Goal: Information Seeking & Learning: Find specific fact

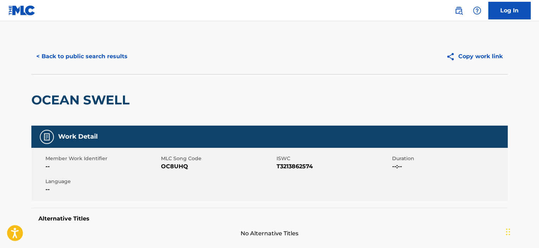
click at [85, 57] on button "< Back to public search results" at bounding box center [81, 57] width 101 height 18
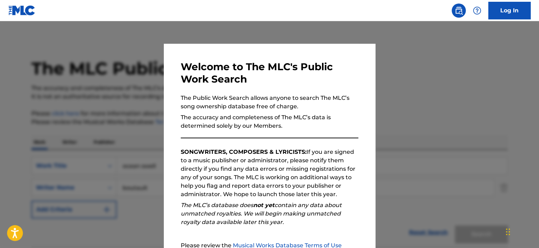
scroll to position [93, 0]
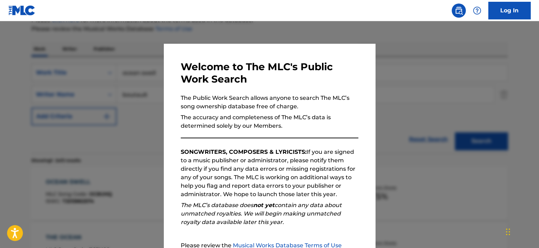
click at [114, 75] on div at bounding box center [269, 145] width 539 height 248
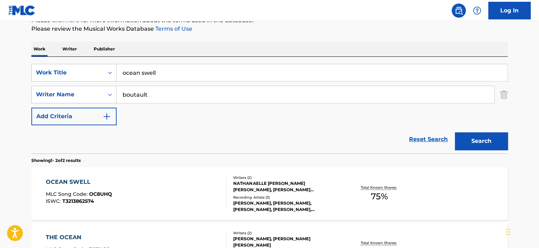
drag, startPoint x: 61, startPoint y: 66, endPoint x: 17, endPoint y: 63, distance: 44.1
click at [17, 63] on main "The MLC Public Work Search The accuracy and completeness of The MLC's data is d…" at bounding box center [269, 120] width 539 height 384
drag, startPoint x: 133, startPoint y: 76, endPoint x: 55, endPoint y: 66, distance: 78.2
click at [55, 66] on div "SearchWithCriteriaff66b2f8-e6a1-4ea9-a928-3eac9dc80f4d Work Title w" at bounding box center [269, 73] width 477 height 18
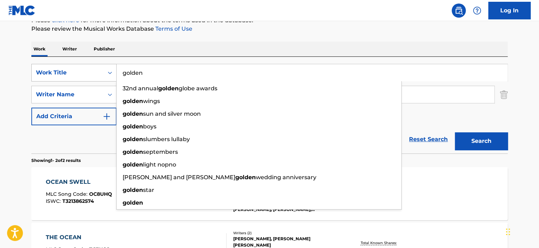
type input "golden"
drag, startPoint x: 55, startPoint y: 66, endPoint x: 324, endPoint y: 57, distance: 268.8
click at [324, 57] on div "SearchWithCriteriaff66b2f8-e6a1-4ea9-a928-3eac9dc80f4d Work Title golden 32nd a…" at bounding box center [269, 105] width 477 height 97
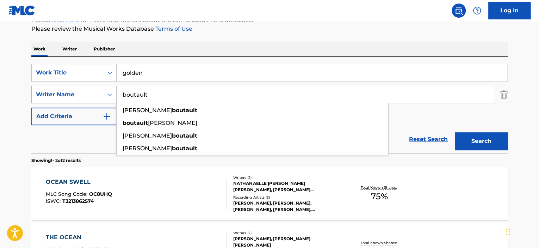
drag, startPoint x: 154, startPoint y: 93, endPoint x: 85, endPoint y: 93, distance: 69.5
click at [85, 93] on div "SearchWithCriteriaeeb1ee80-f144-4b2c-a7a0-c0343e893ac1 Writer Name [PERSON_NAME…" at bounding box center [269, 95] width 477 height 18
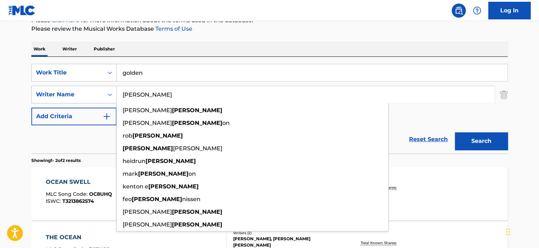
type input "[PERSON_NAME]"
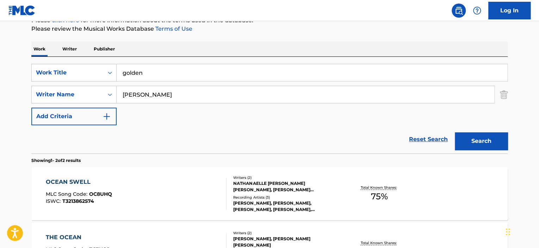
click at [491, 142] on button "Search" at bounding box center [481, 141] width 53 height 18
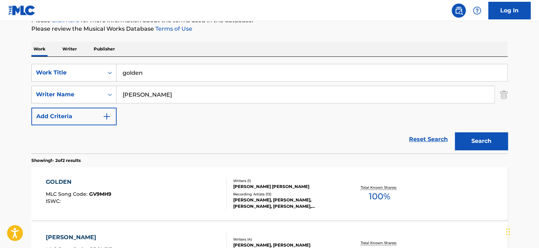
scroll to position [164, 0]
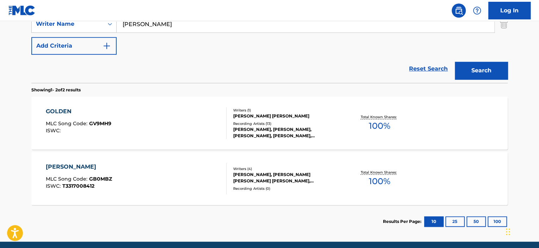
click at [72, 165] on div "[PERSON_NAME]" at bounding box center [79, 167] width 66 height 8
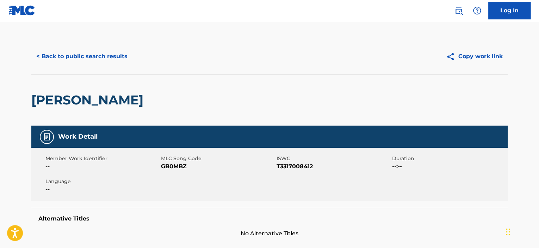
click at [103, 53] on button "< Back to public search results" at bounding box center [81, 57] width 101 height 18
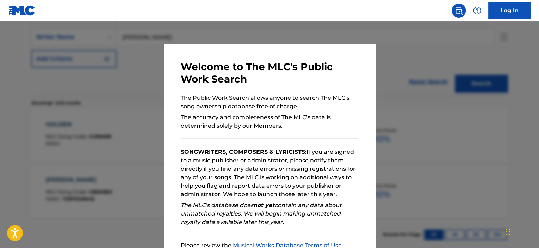
click at [145, 65] on div at bounding box center [269, 145] width 539 height 248
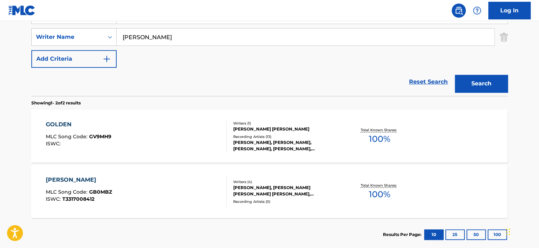
scroll to position [45, 0]
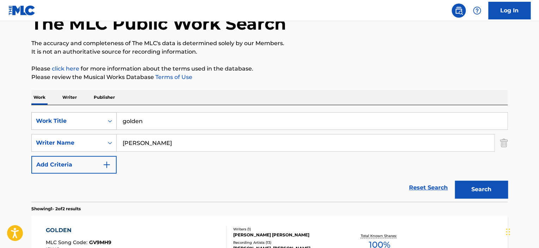
drag, startPoint x: 147, startPoint y: 123, endPoint x: 89, endPoint y: 118, distance: 58.1
click at [91, 118] on div "SearchWithCriteriaff66b2f8-e6a1-4ea9-a928-3eac9dc80f4d Work Title golden" at bounding box center [269, 121] width 477 height 18
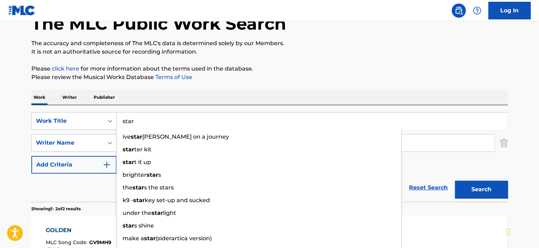
drag, startPoint x: 83, startPoint y: 116, endPoint x: 254, endPoint y: 116, distance: 171.0
click at [254, 116] on input "star" at bounding box center [312, 120] width 391 height 17
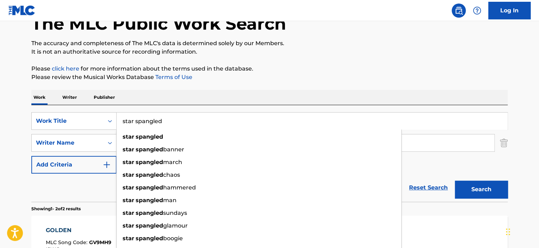
drag, startPoint x: 161, startPoint y: 122, endPoint x: 271, endPoint y: 115, distance: 109.5
click at [271, 115] on input "star spangled" at bounding box center [312, 120] width 391 height 17
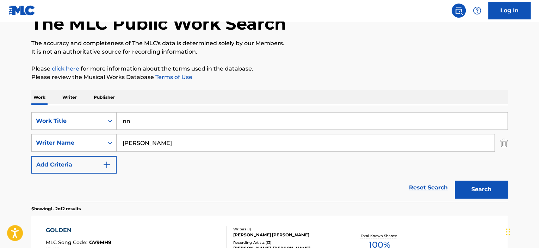
type input "n"
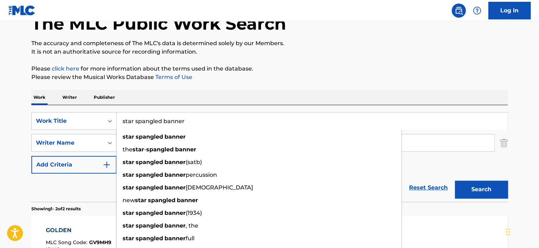
type input "star spangled banner"
click at [296, 81] on p "Please review the Musical Works Database Terms of Use" at bounding box center [269, 77] width 477 height 8
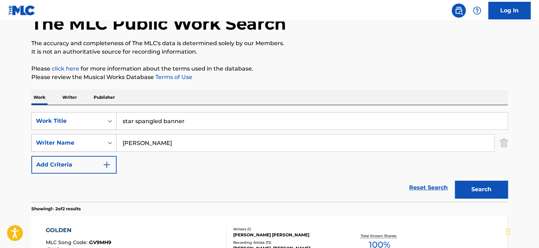
drag, startPoint x: 153, startPoint y: 142, endPoint x: 74, endPoint y: 138, distance: 79.5
click at [74, 138] on div "SearchWithCriteriaeeb1ee80-f144-4b2c-a7a0-c0343e893ac1 Writer Name [PERSON_NAME]" at bounding box center [269, 143] width 477 height 18
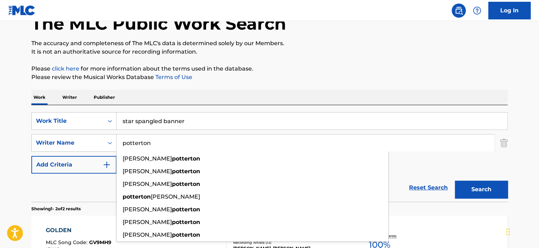
type input "potterton"
click at [455, 181] on button "Search" at bounding box center [481, 190] width 53 height 18
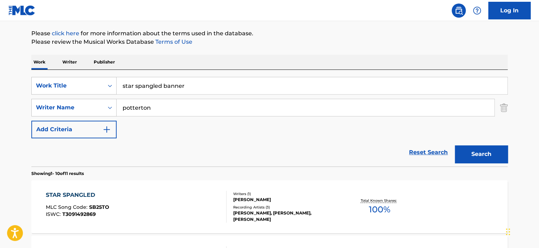
scroll to position [115, 0]
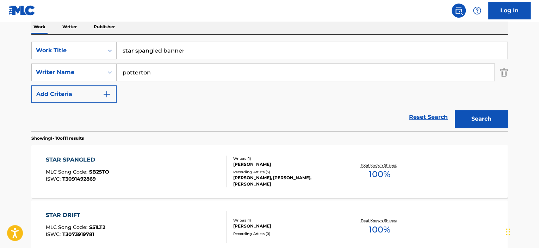
click at [82, 159] on div "STAR SPANGLED" at bounding box center [77, 159] width 63 height 8
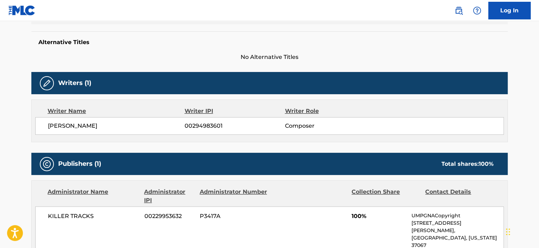
scroll to position [212, 0]
